Goal: Transaction & Acquisition: Book appointment/travel/reservation

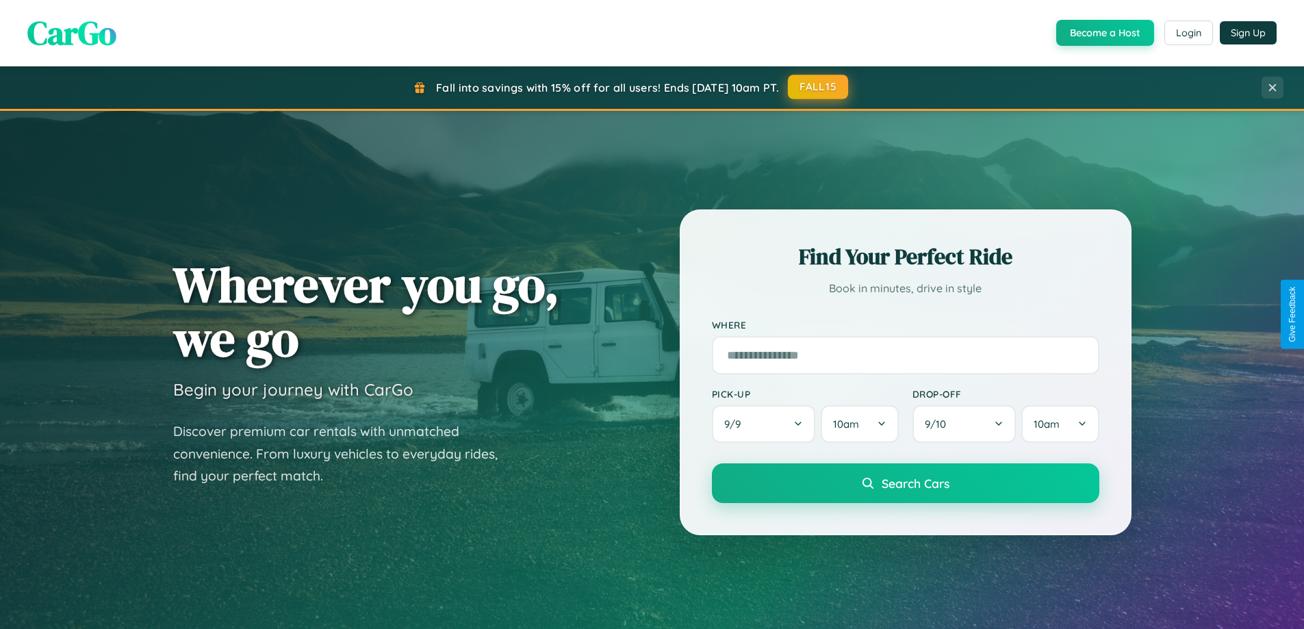
click at [819, 87] on button "FALL15" at bounding box center [818, 87] width 60 height 25
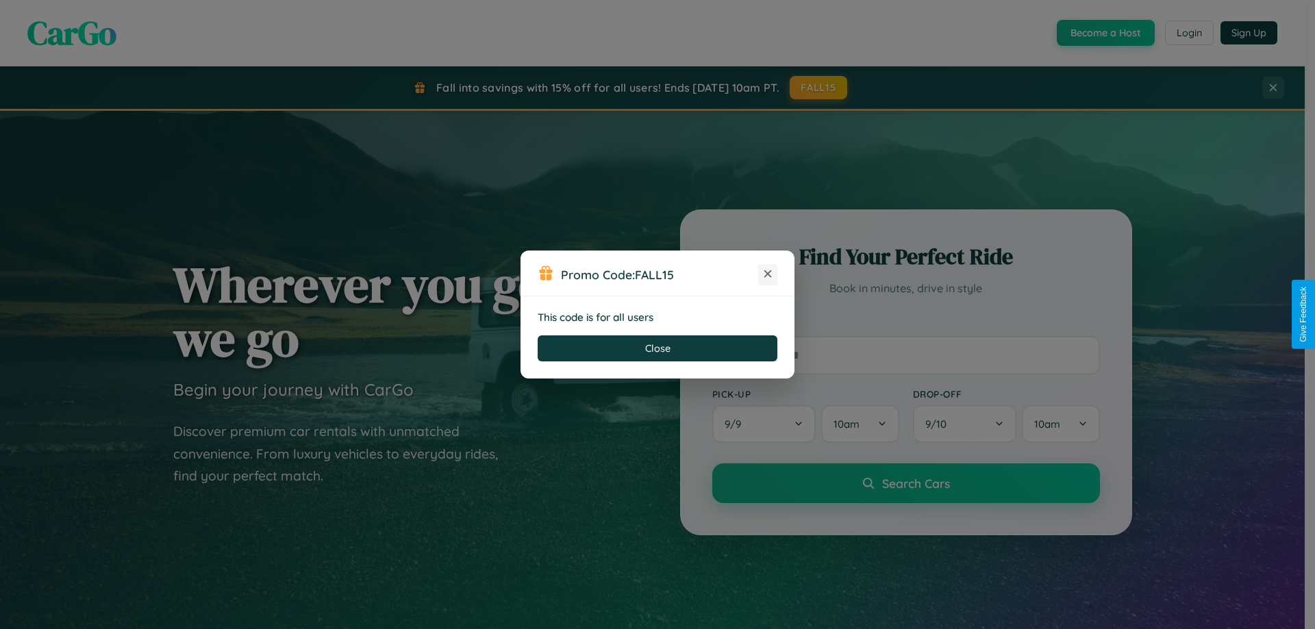
click at [768, 275] on icon at bounding box center [768, 274] width 14 height 14
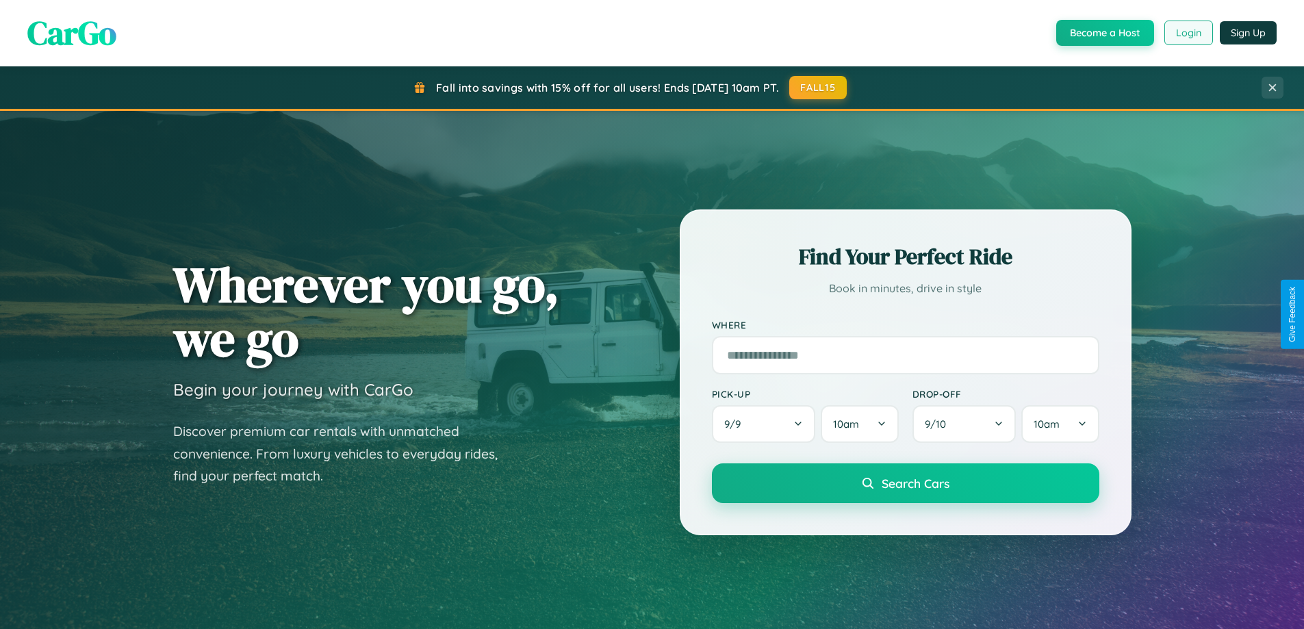
click at [1188, 33] on button "Login" at bounding box center [1189, 33] width 49 height 25
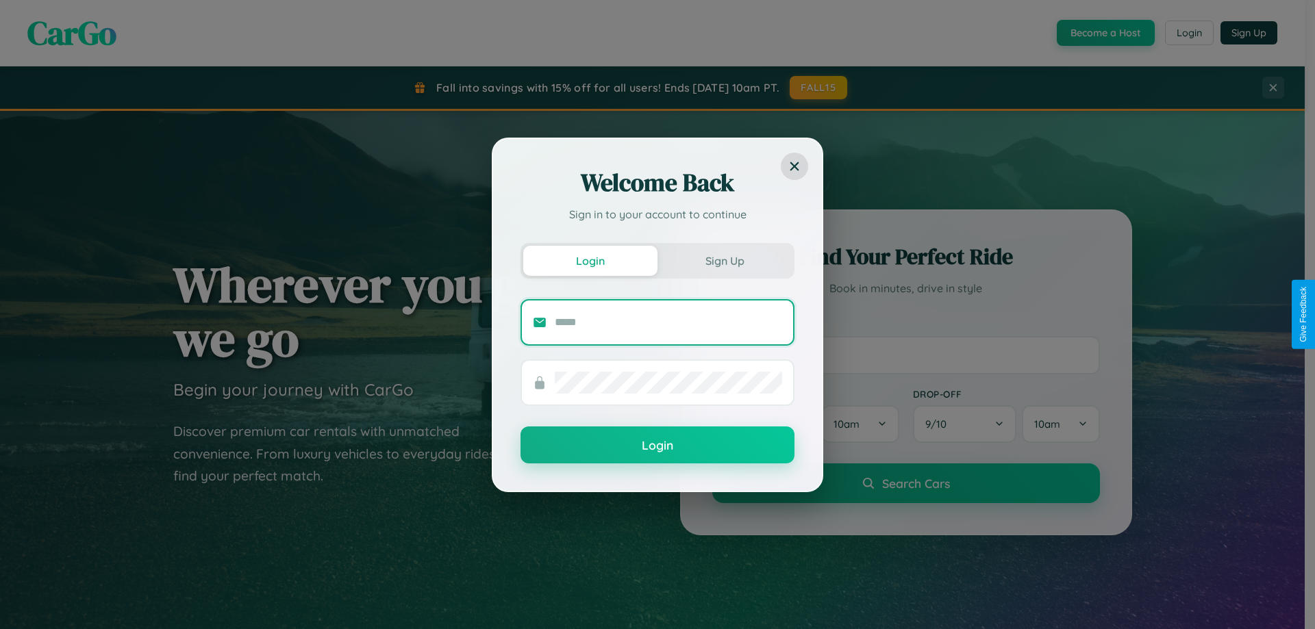
click at [668, 322] on input "text" at bounding box center [668, 323] width 227 height 22
type input "**********"
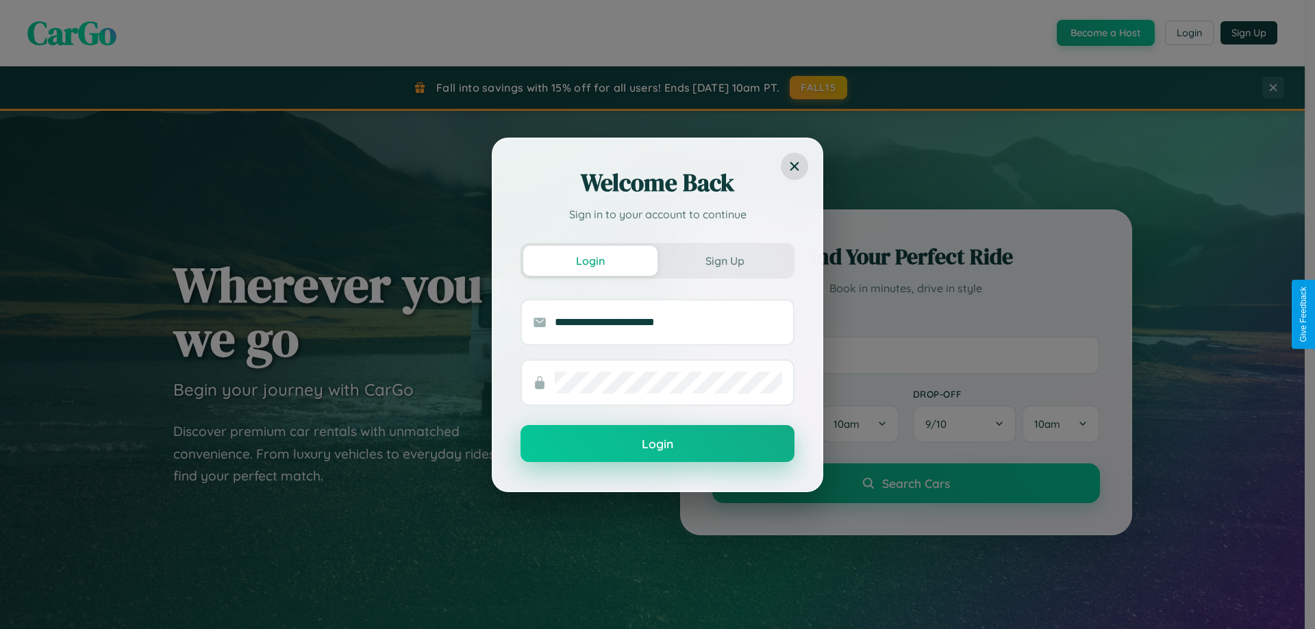
click at [657, 444] on button "Login" at bounding box center [657, 443] width 274 height 37
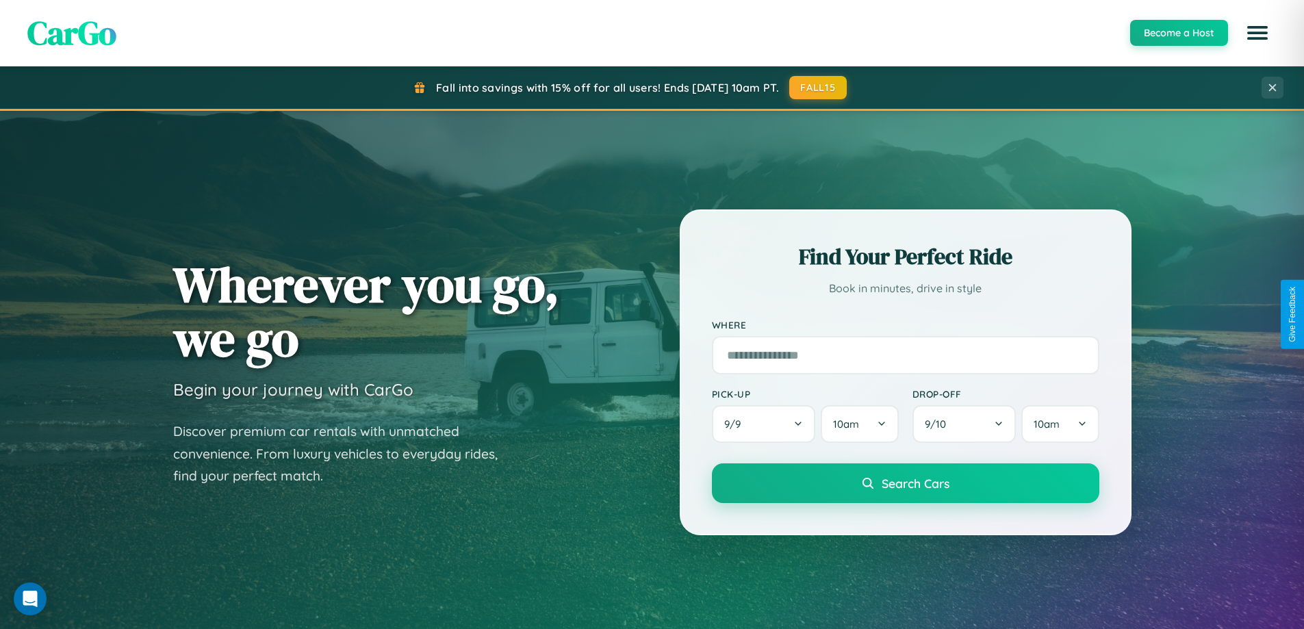
scroll to position [590, 0]
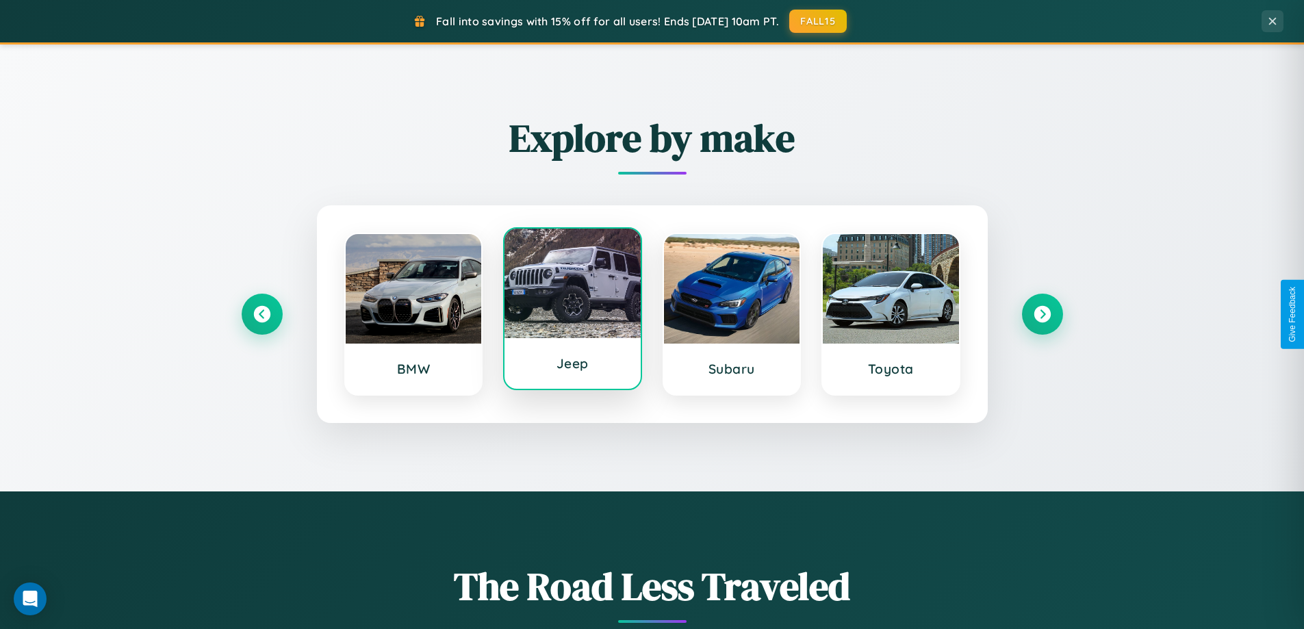
click at [572, 312] on div at bounding box center [573, 284] width 136 height 110
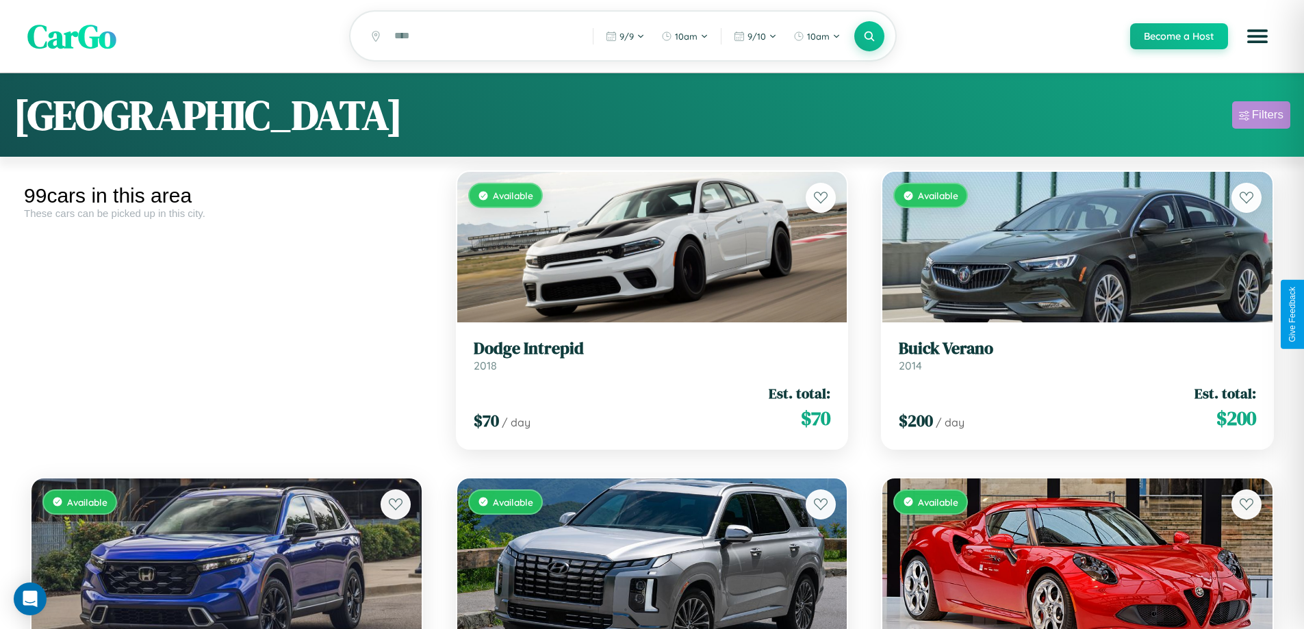
click at [1261, 117] on div "Filters" at bounding box center [1267, 115] width 31 height 14
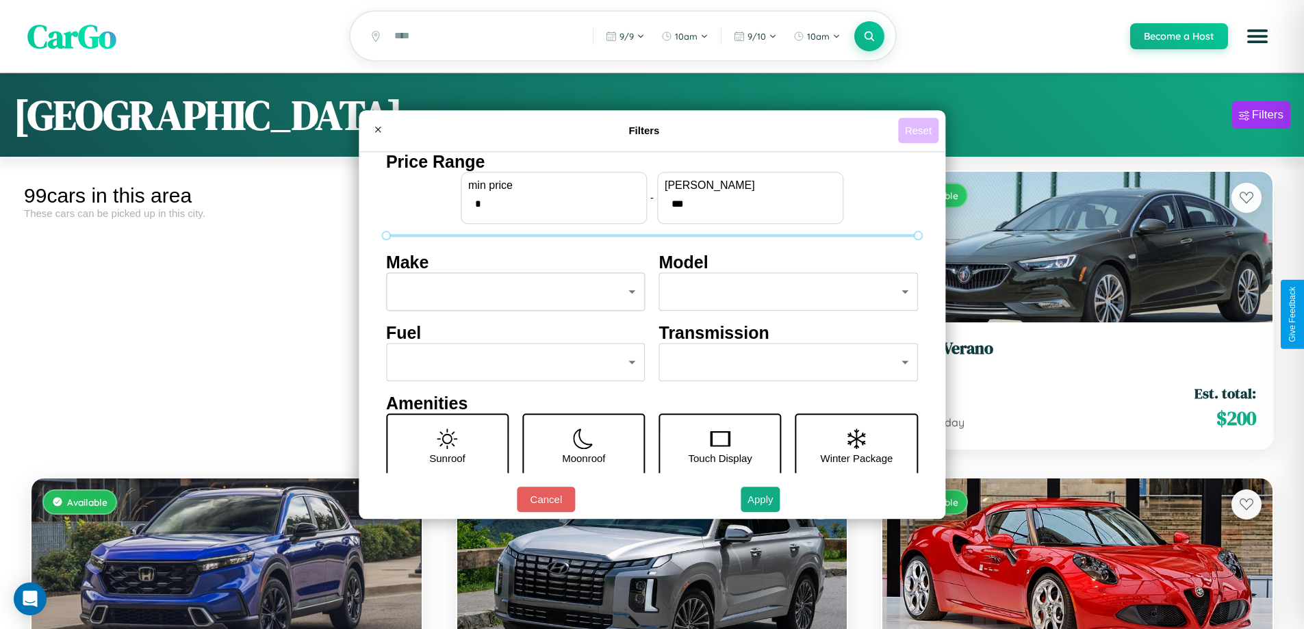
click at [920, 130] on button "Reset" at bounding box center [918, 130] width 40 height 25
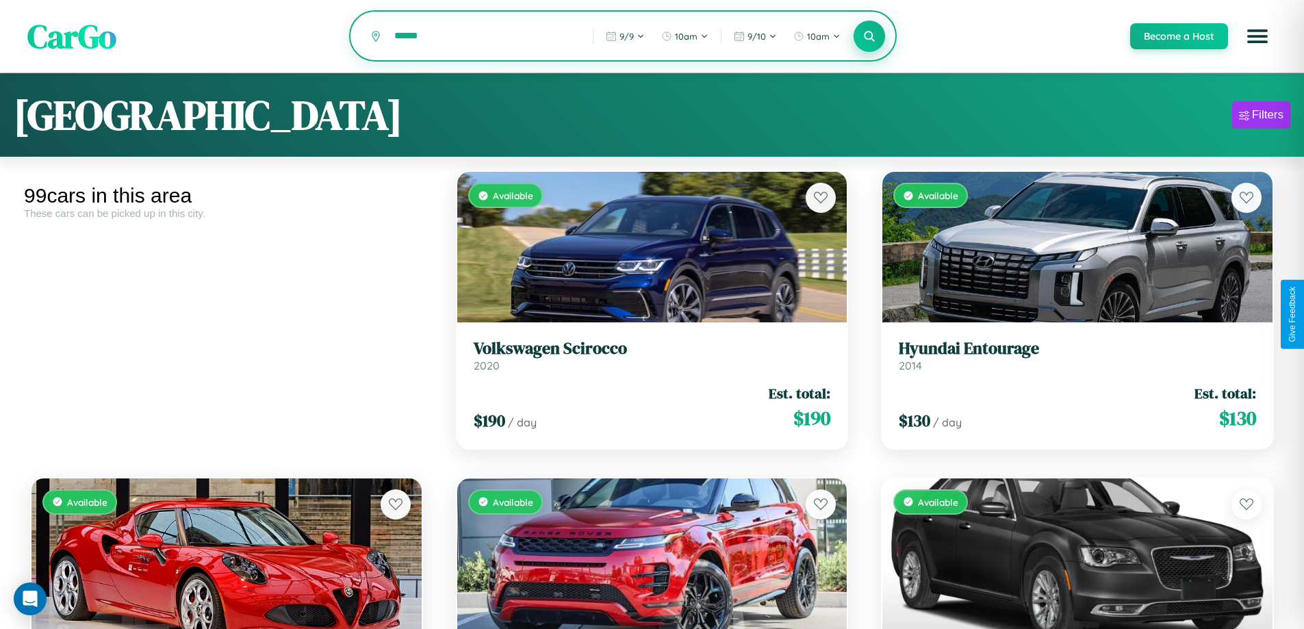
type input "******"
click at [869, 36] on icon at bounding box center [869, 35] width 13 height 13
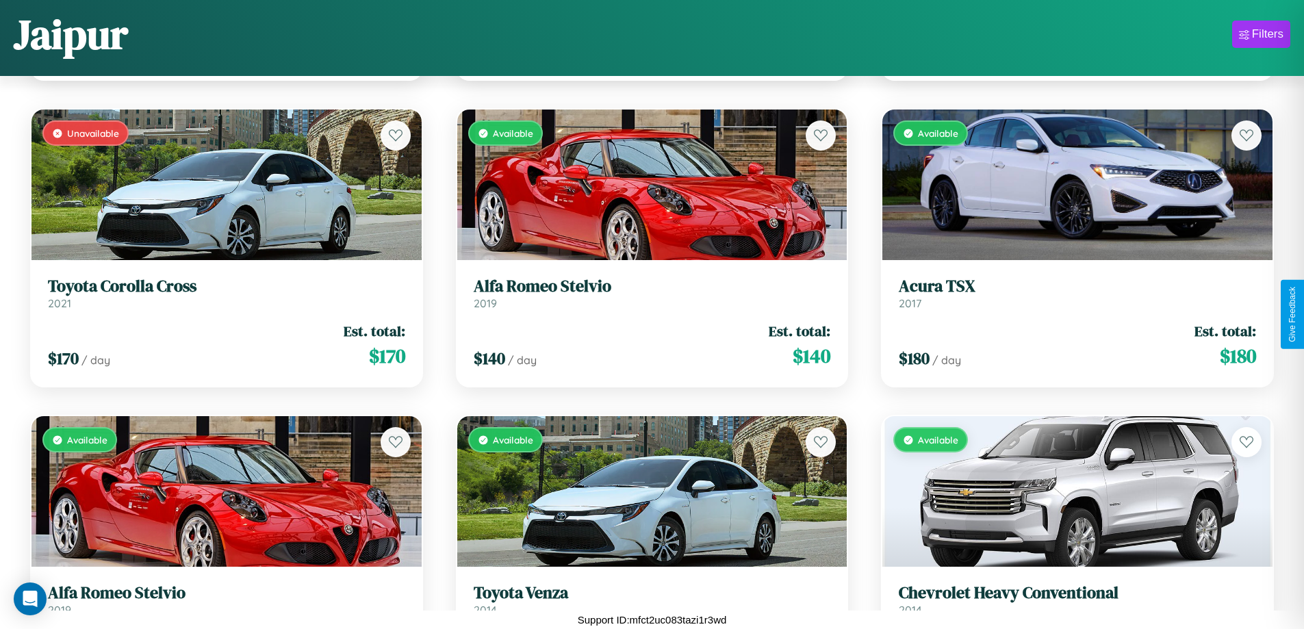
scroll to position [5405, 0]
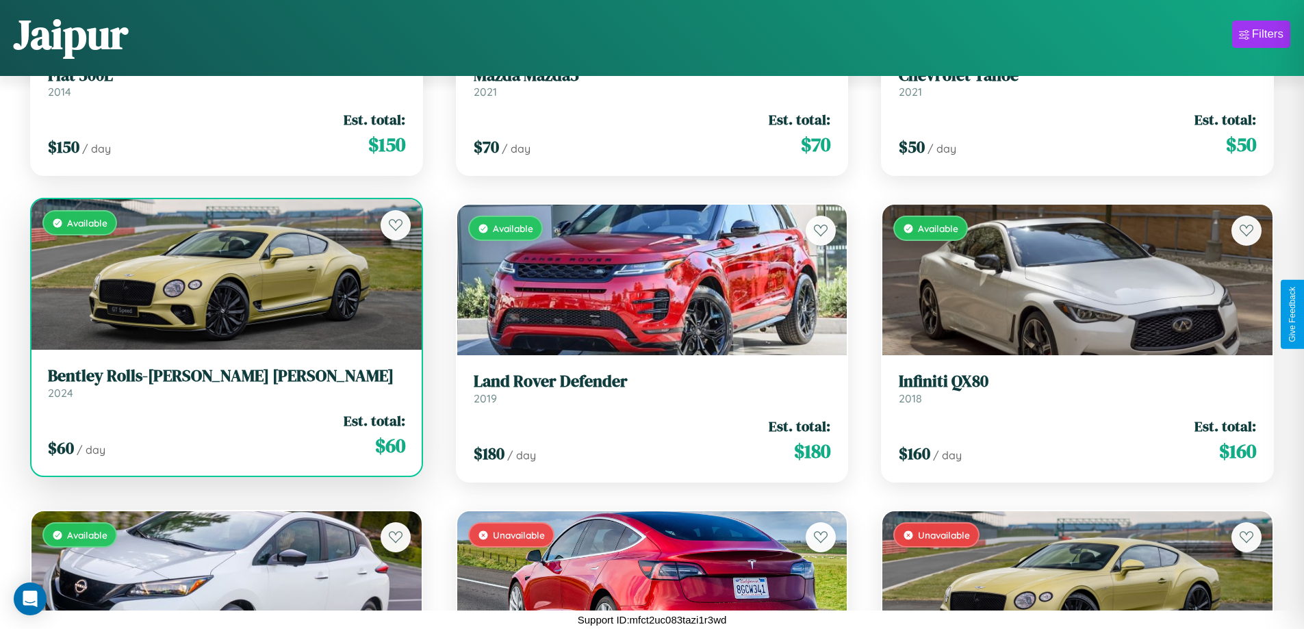
click at [225, 388] on link "Bentley Rolls-[PERSON_NAME] [PERSON_NAME] 2024" at bounding box center [226, 383] width 357 height 34
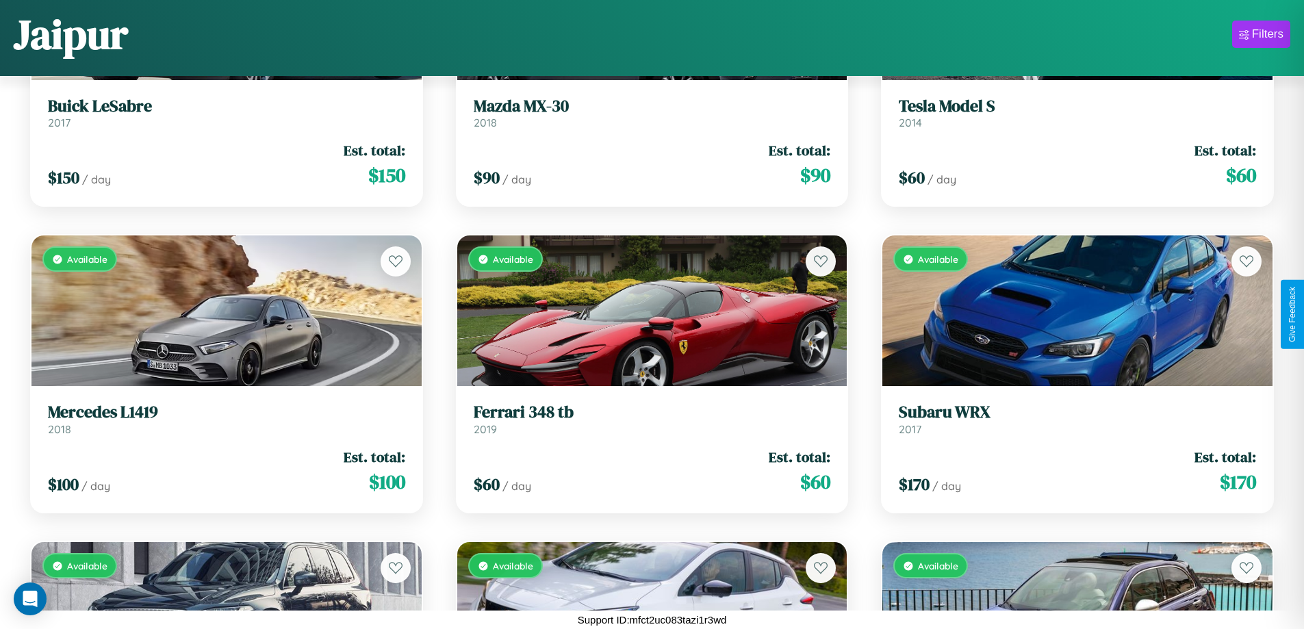
scroll to position [8471, 0]
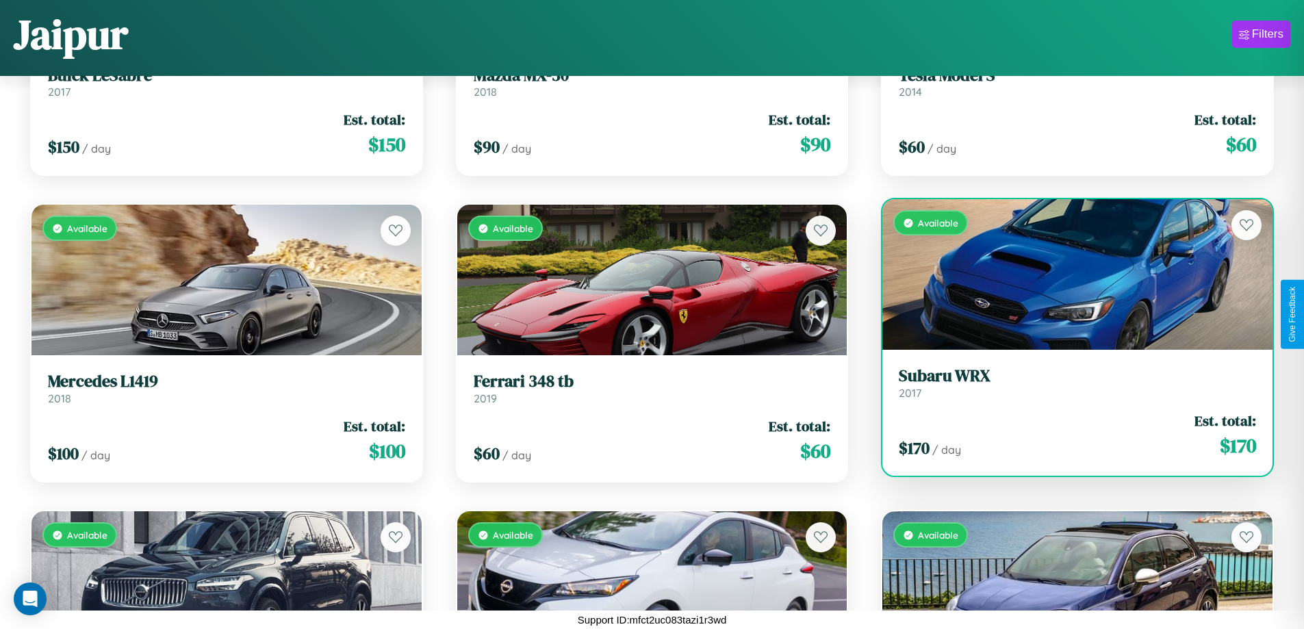
click at [1069, 384] on h3 "Subaru WRX" at bounding box center [1077, 376] width 357 height 20
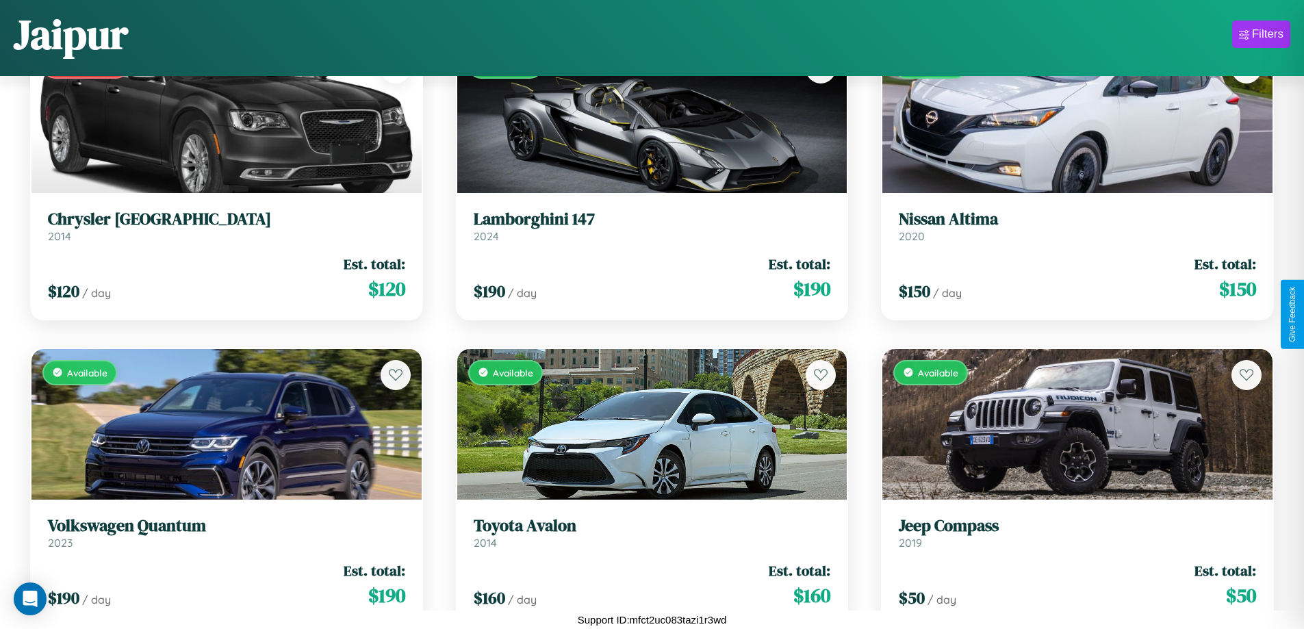
scroll to position [4485, 0]
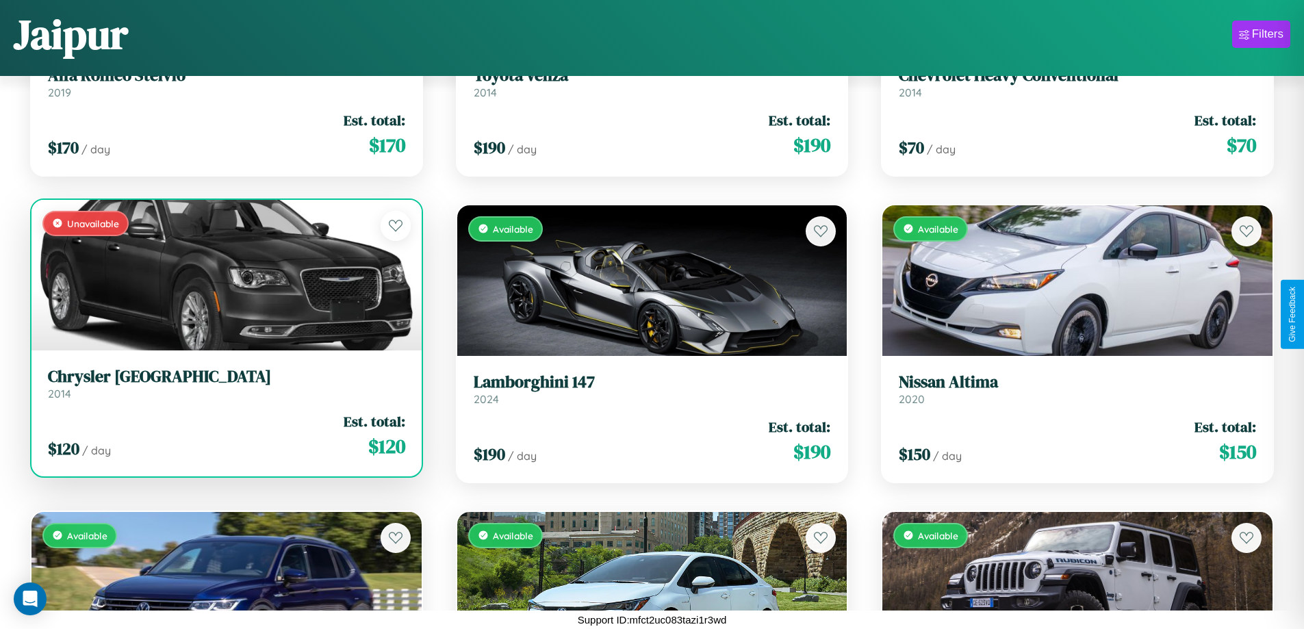
click at [225, 386] on link "Chrysler [GEOGRAPHIC_DATA] 2014" at bounding box center [226, 384] width 357 height 34
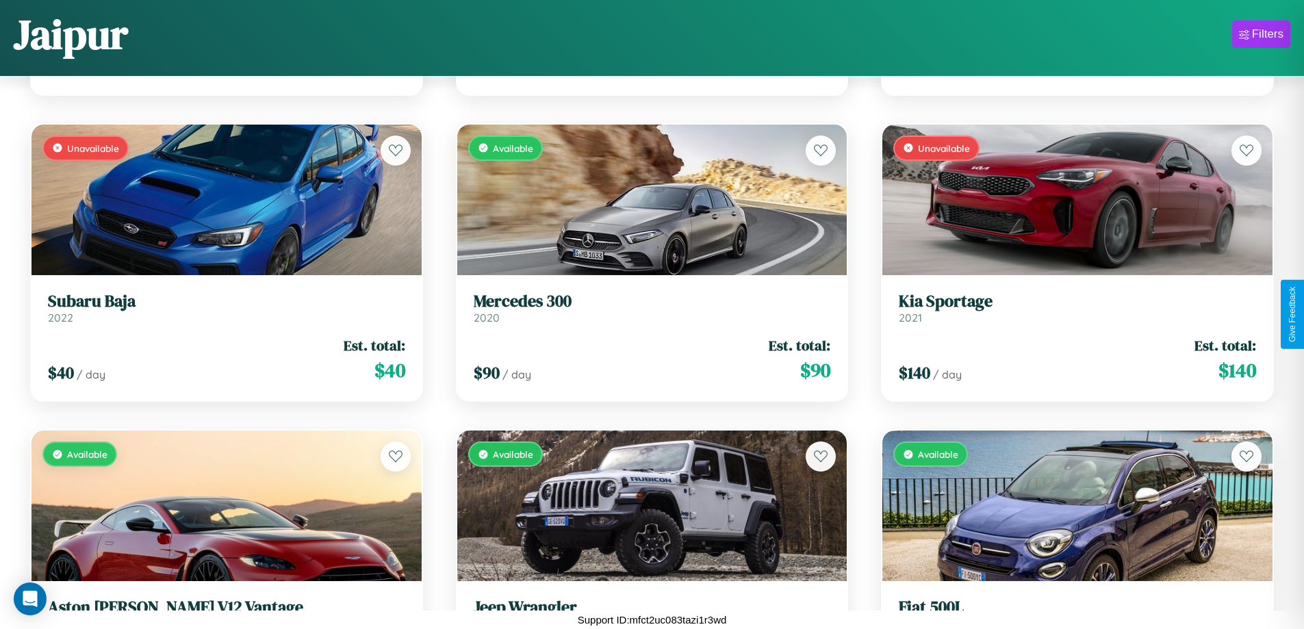
scroll to position [7858, 0]
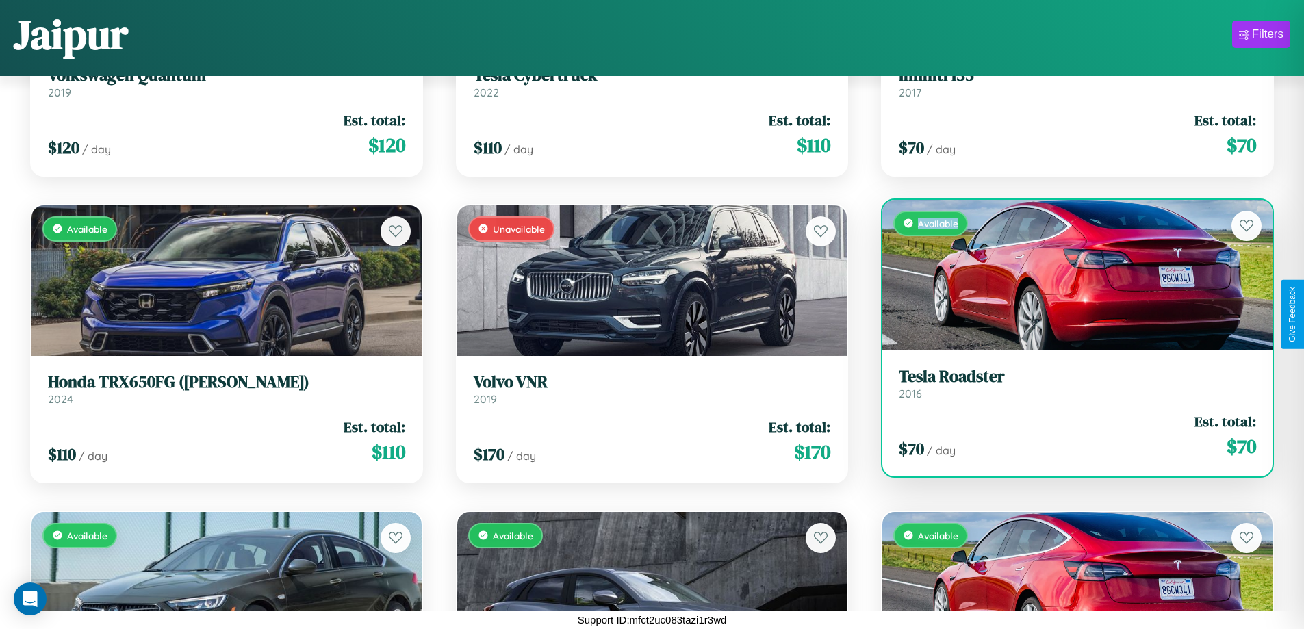
click at [1069, 280] on div "Available" at bounding box center [1078, 275] width 390 height 151
click at [1069, 275] on div "Available" at bounding box center [1078, 275] width 390 height 151
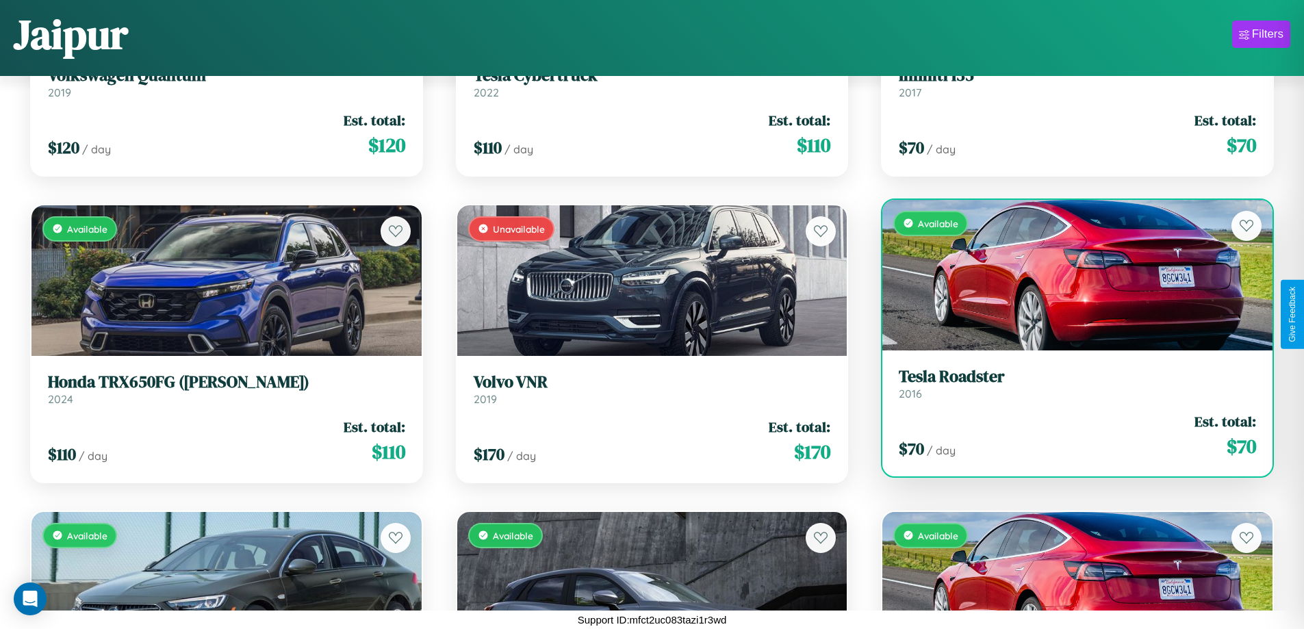
click at [1069, 275] on div "Available" at bounding box center [1078, 275] width 390 height 151
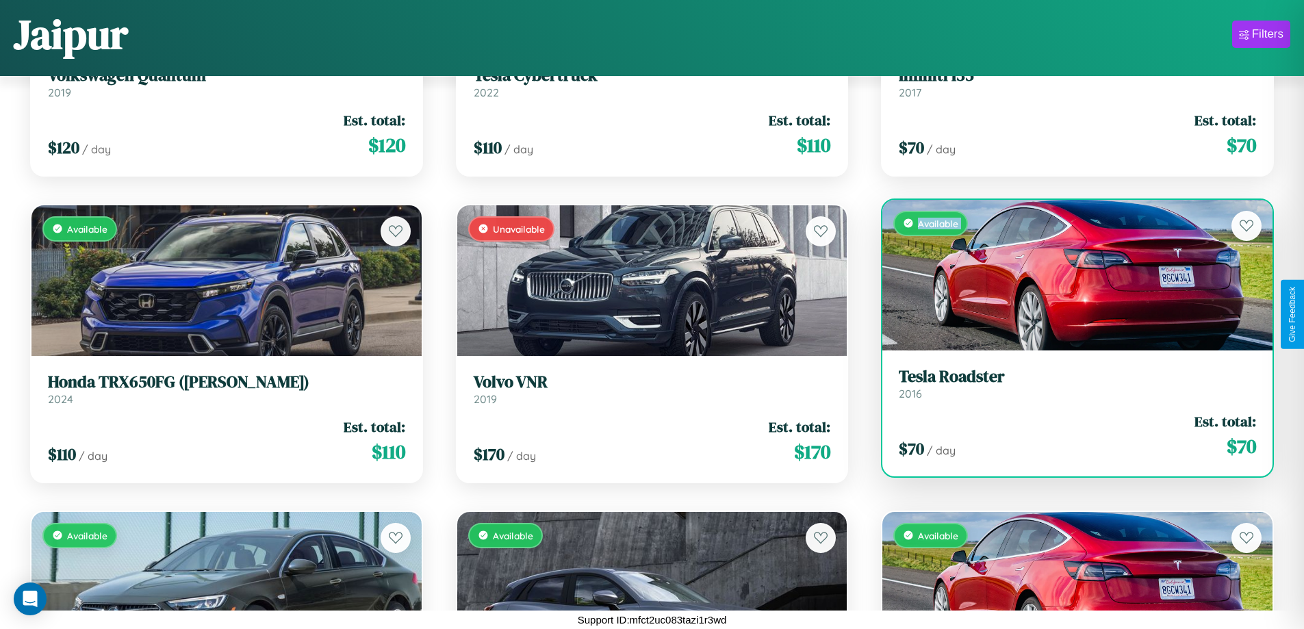
click at [1069, 275] on div "Available" at bounding box center [1078, 275] width 390 height 151
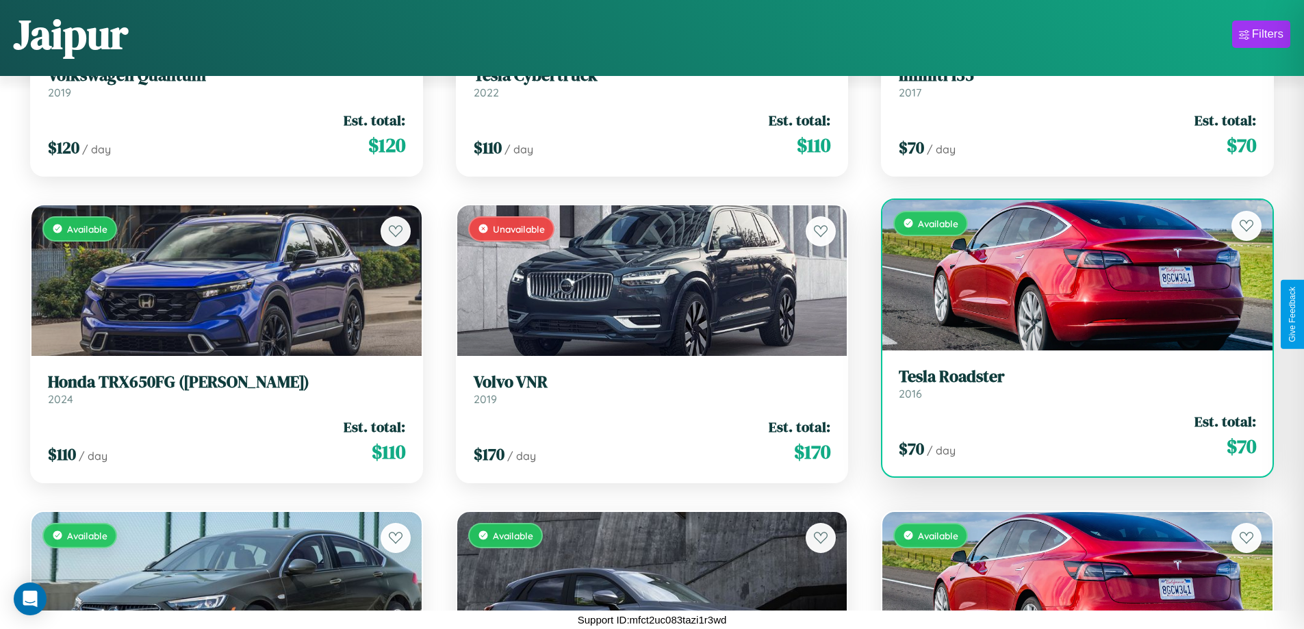
click at [1069, 275] on div "Available" at bounding box center [1078, 275] width 390 height 151
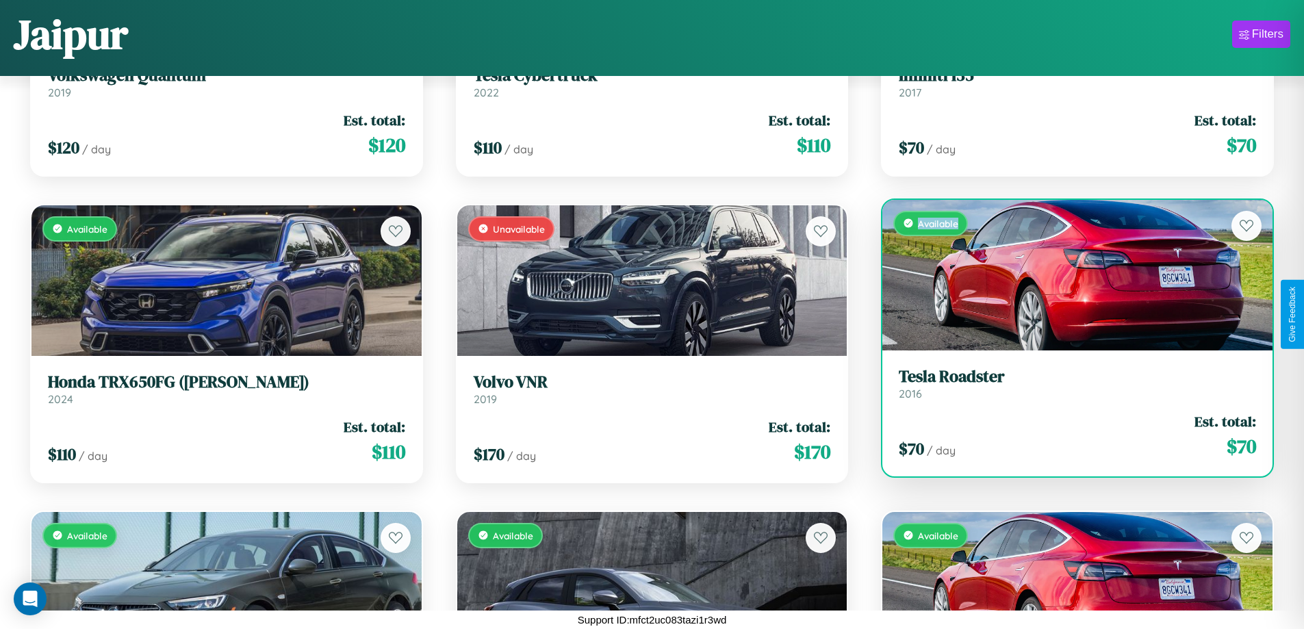
click at [1069, 275] on div "Available" at bounding box center [1078, 275] width 390 height 151
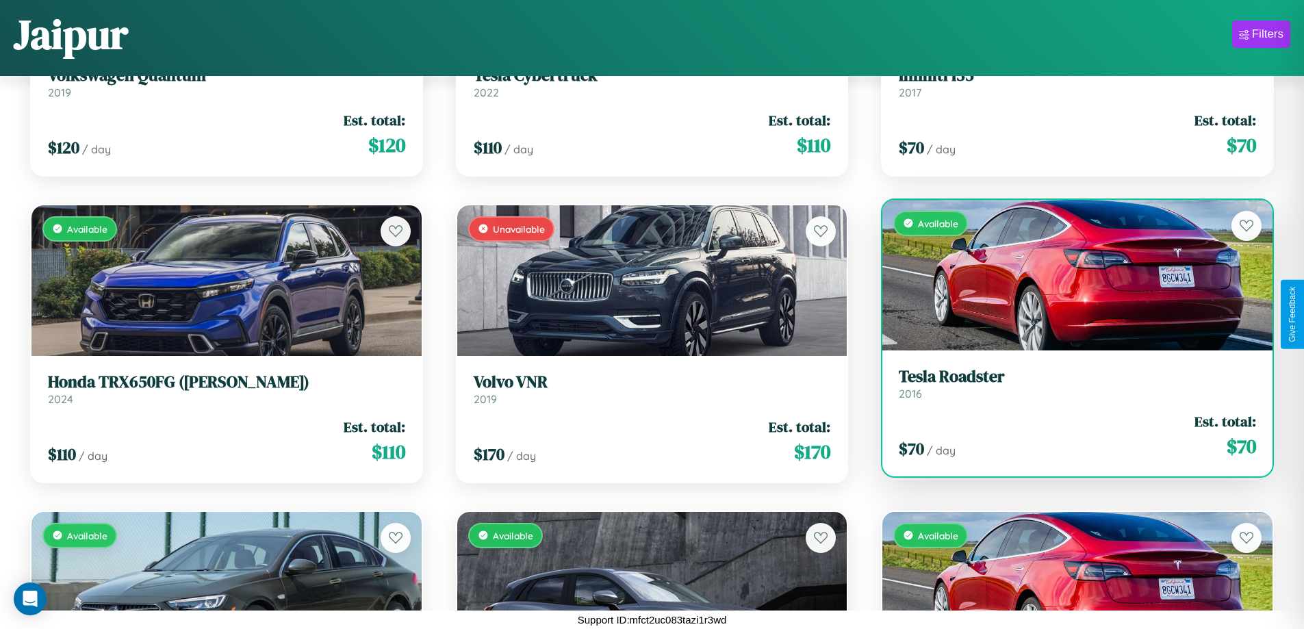
click at [1069, 383] on h3 "Tesla Roadster" at bounding box center [1077, 377] width 357 height 20
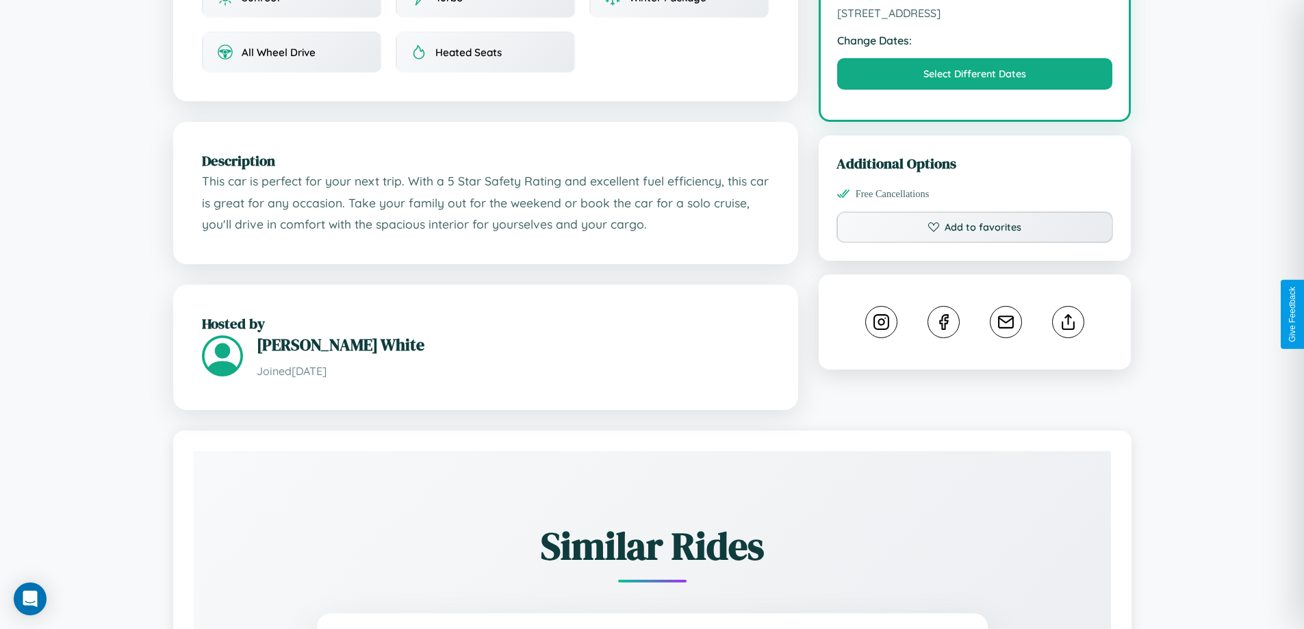
scroll to position [450, 0]
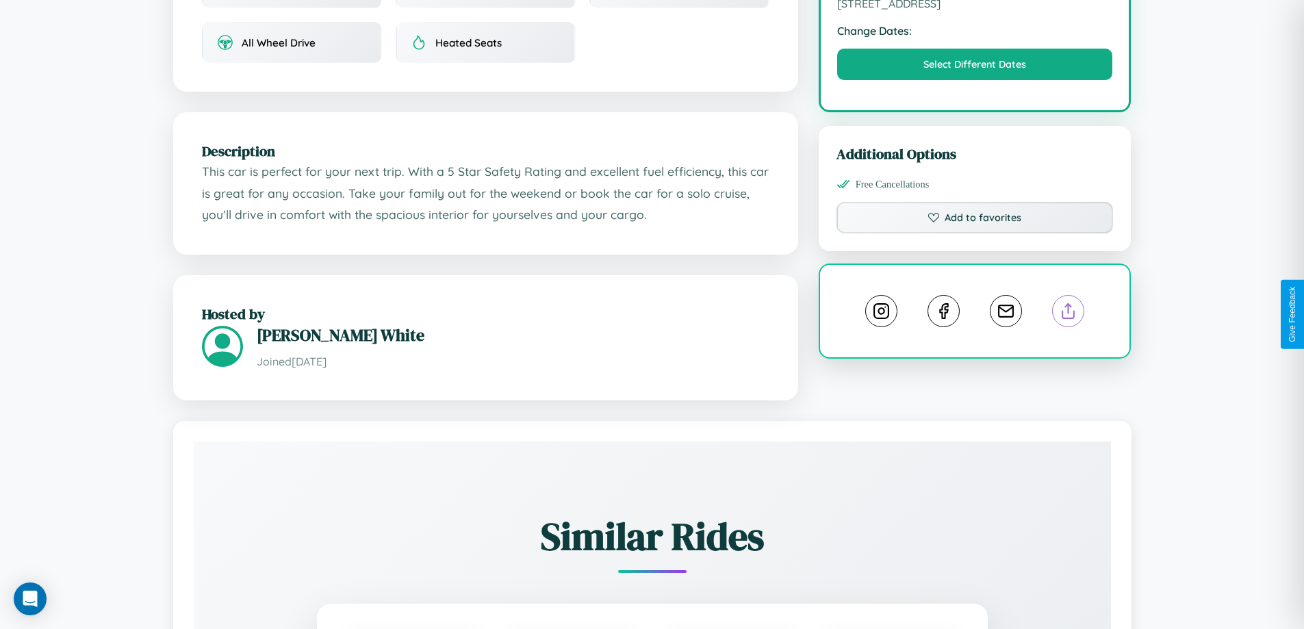
click at [1069, 314] on line at bounding box center [1069, 309] width 0 height 10
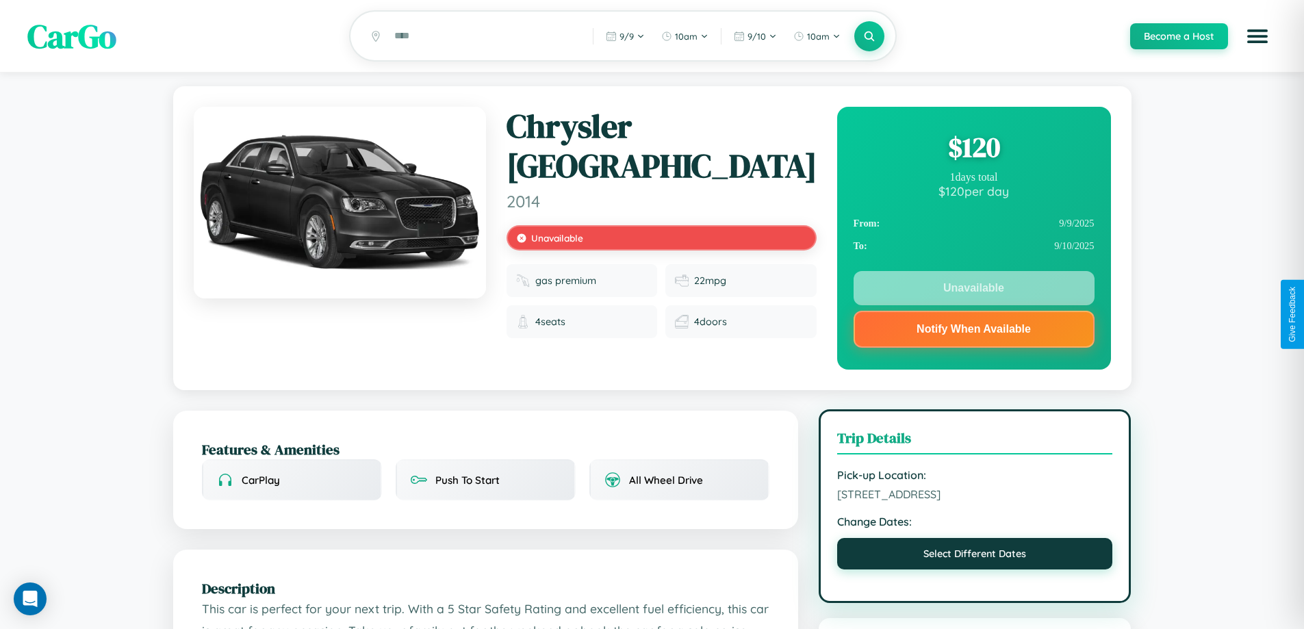
click at [975, 556] on button "Select Different Dates" at bounding box center [975, 553] width 276 height 31
select select "*"
select select "****"
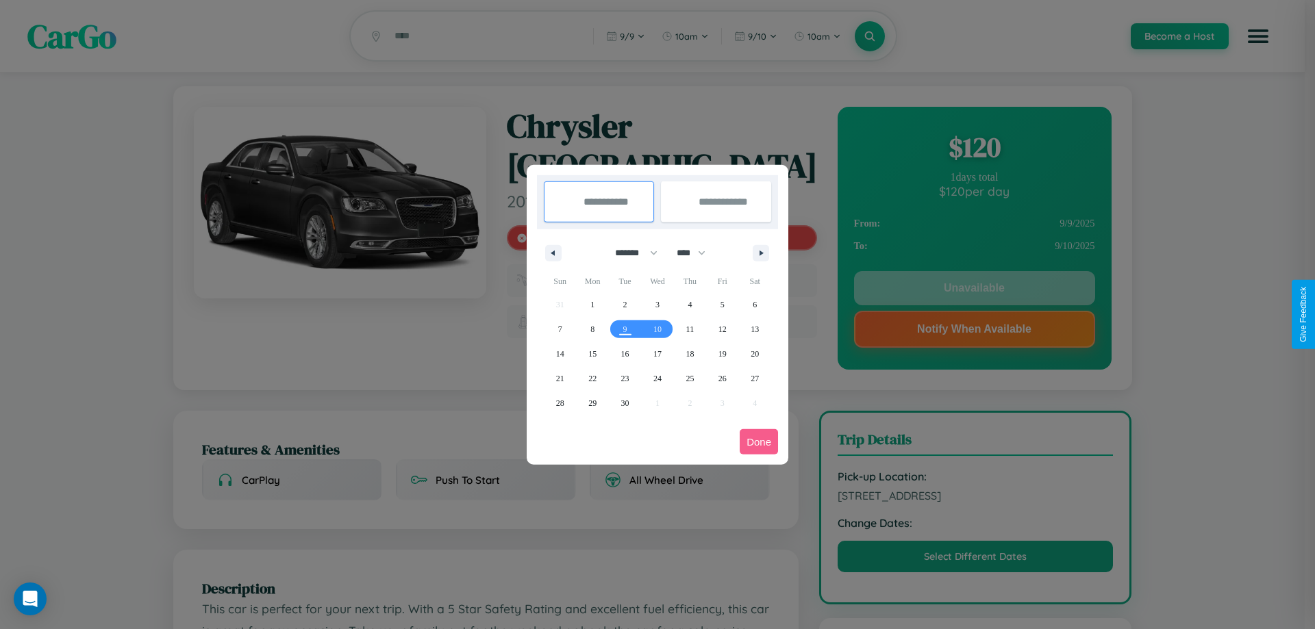
click at [630, 253] on select "******* ******** ***** ***** *** **** **** ****** ********* ******* ******** **…" at bounding box center [634, 253] width 58 height 23
select select "*"
click at [697, 253] on select "**** **** **** **** **** **** **** **** **** **** **** **** **** **** **** ****…" at bounding box center [690, 253] width 41 height 23
select select "****"
click at [657, 353] on span "15" at bounding box center [657, 354] width 8 height 25
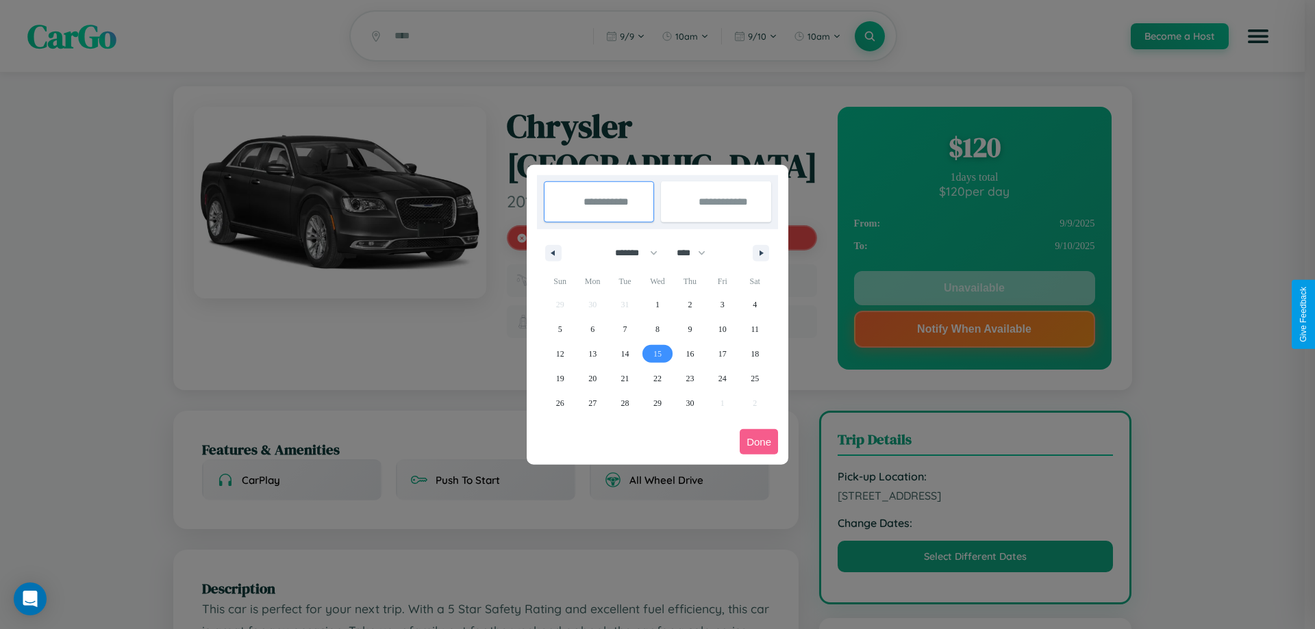
type input "**********"
click at [689, 353] on span "16" at bounding box center [689, 354] width 8 height 25
type input "**********"
click at [759, 442] on button "Done" at bounding box center [758, 441] width 38 height 25
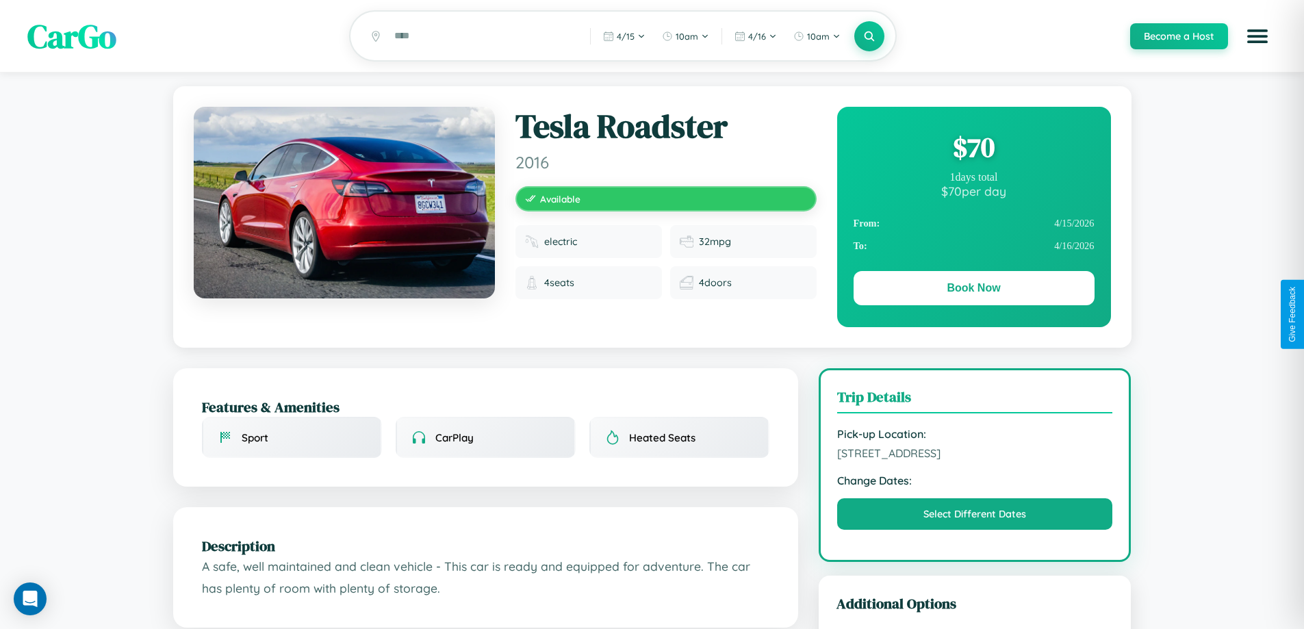
click at [974, 149] on div "$ 70" at bounding box center [974, 147] width 241 height 37
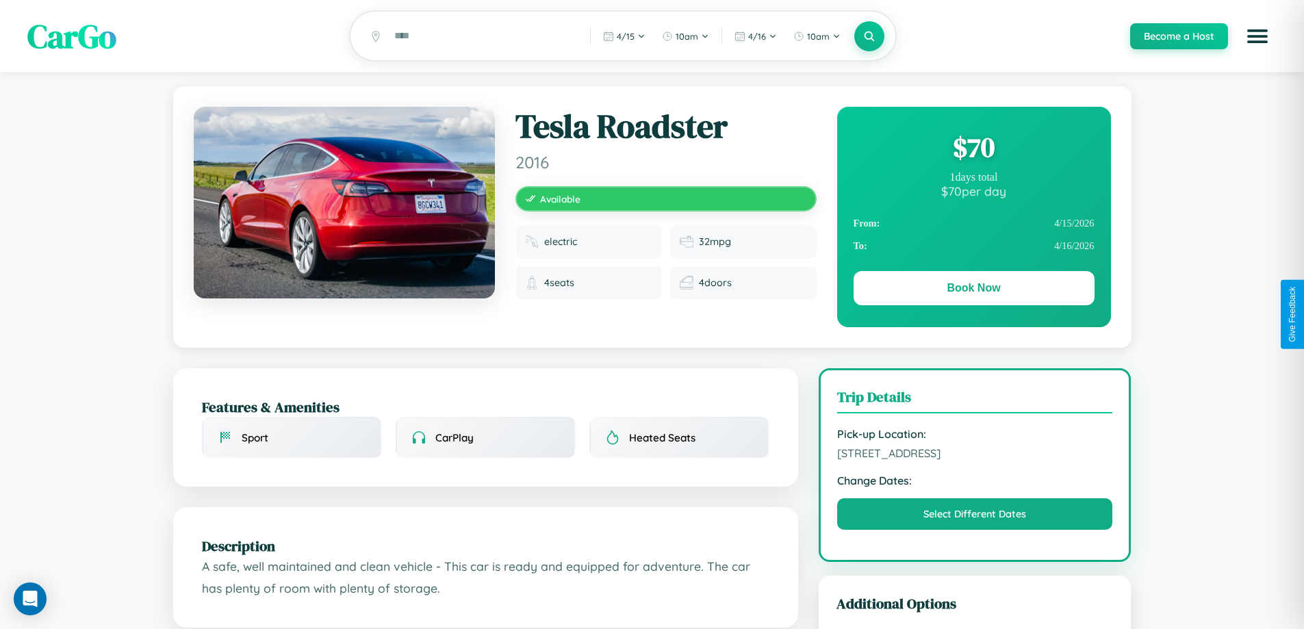
click at [974, 149] on div "$ 70" at bounding box center [974, 147] width 241 height 37
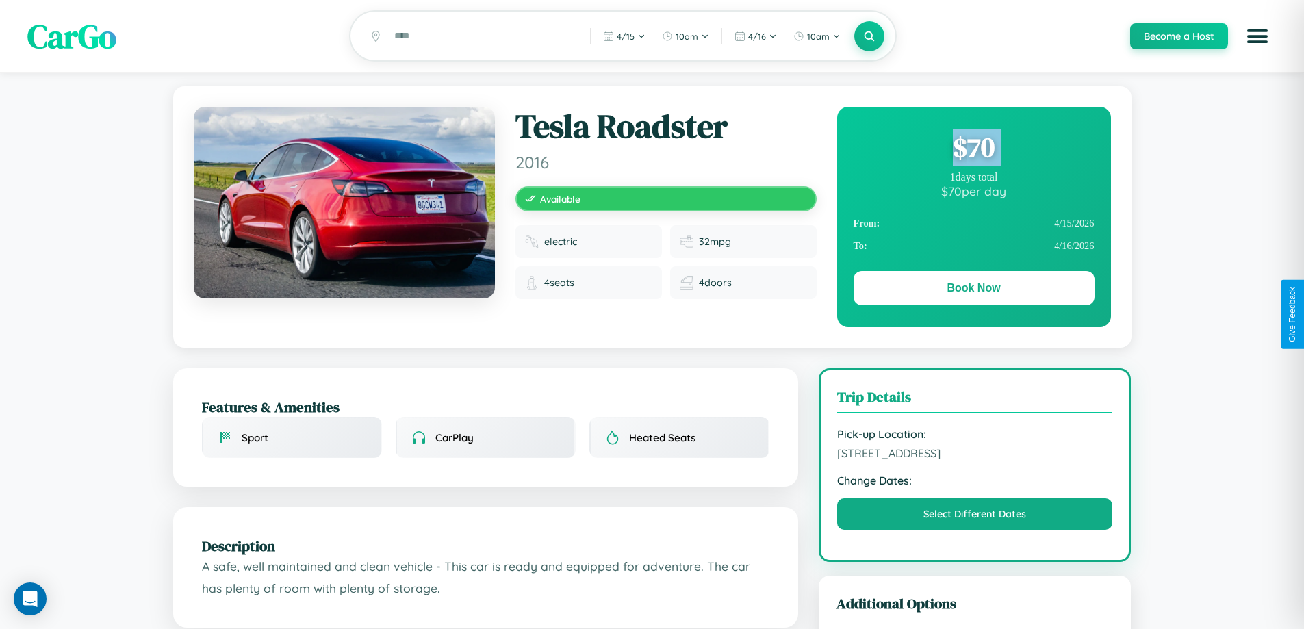
click at [974, 149] on div "$ 70" at bounding box center [974, 147] width 241 height 37
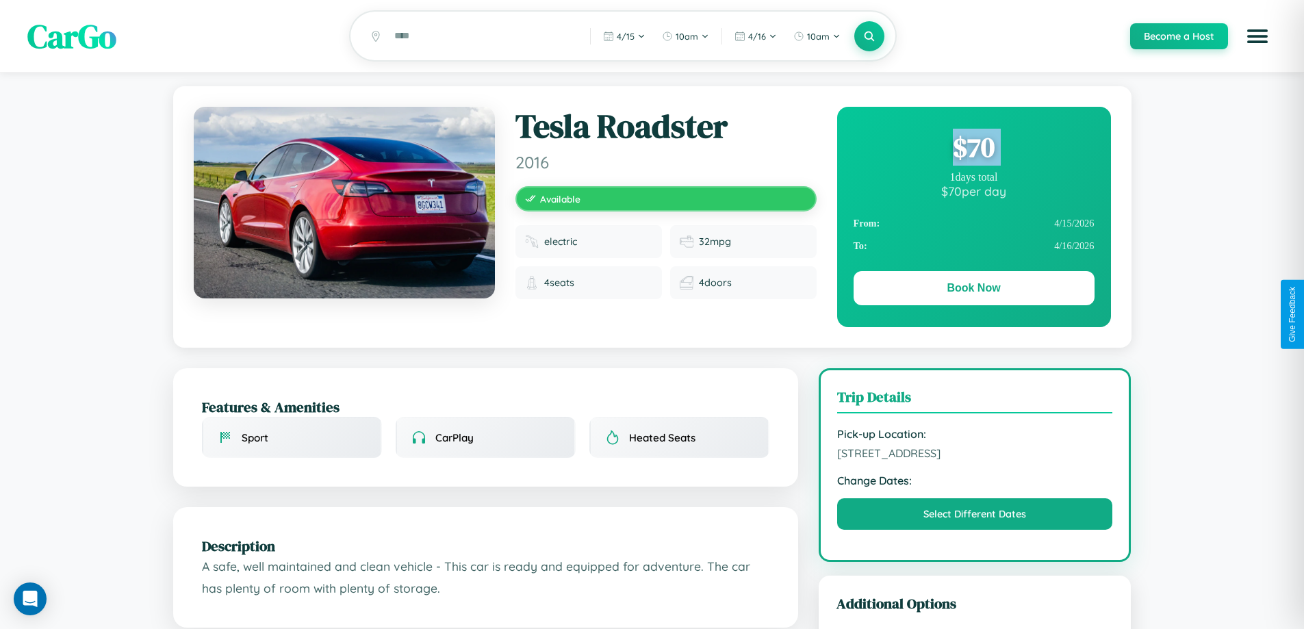
click at [974, 149] on div "$ 70" at bounding box center [974, 147] width 241 height 37
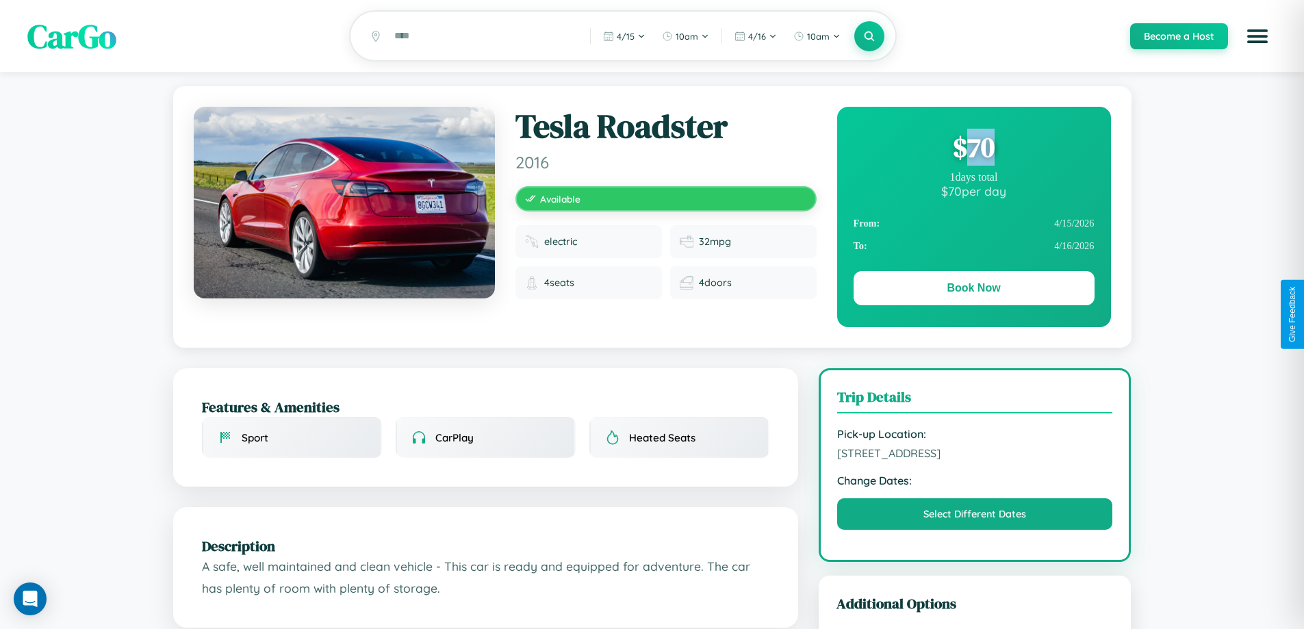
click at [974, 149] on div "$ 70" at bounding box center [974, 147] width 241 height 37
